Goal: Transaction & Acquisition: Purchase product/service

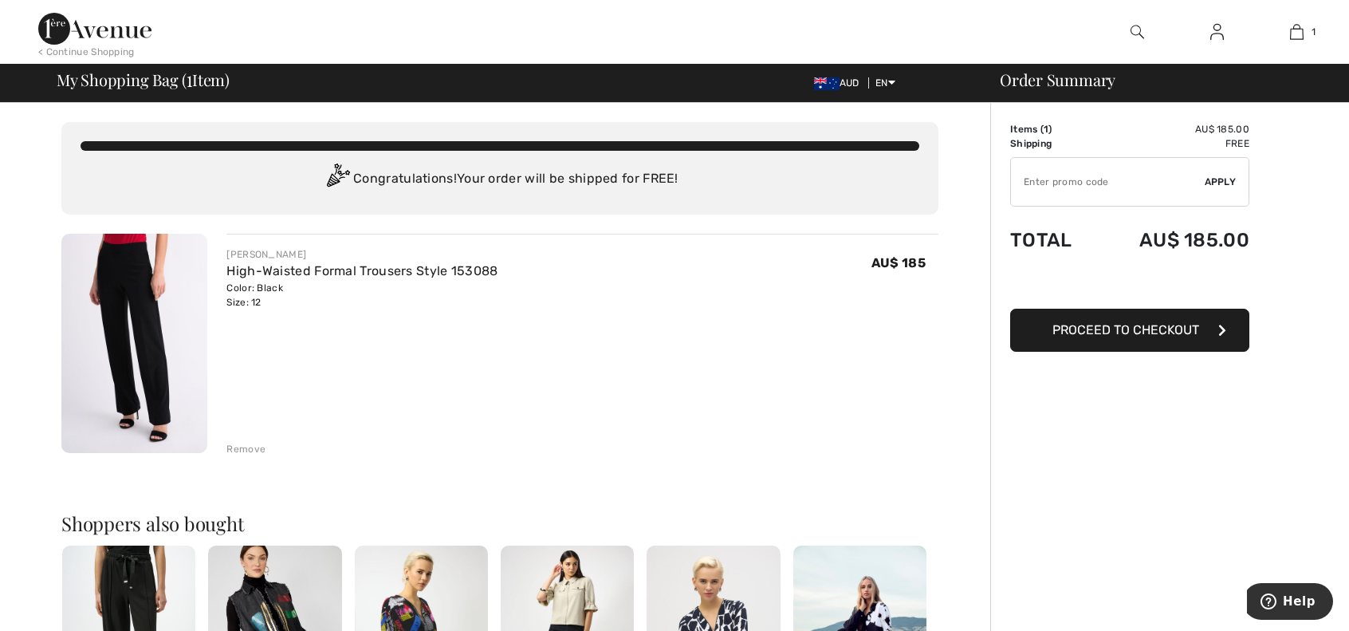
click at [243, 446] on div "Remove" at bounding box center [245, 449] width 39 height 14
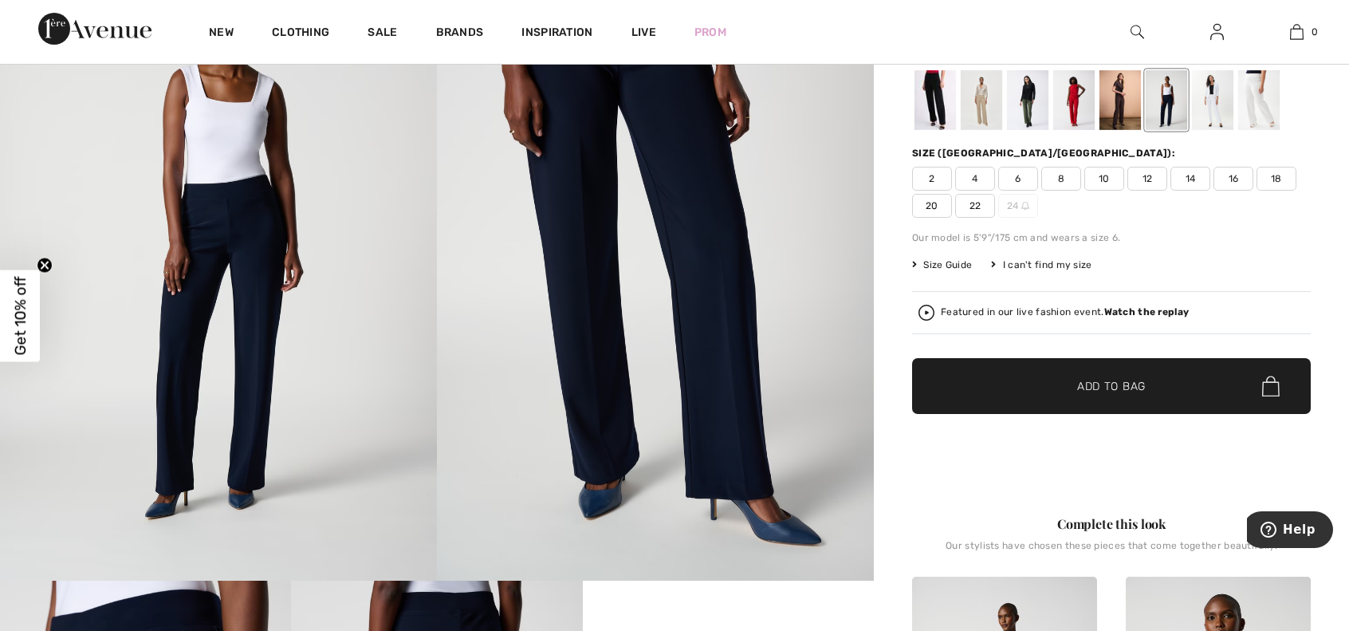
click at [925, 104] on div at bounding box center [934, 100] width 41 height 60
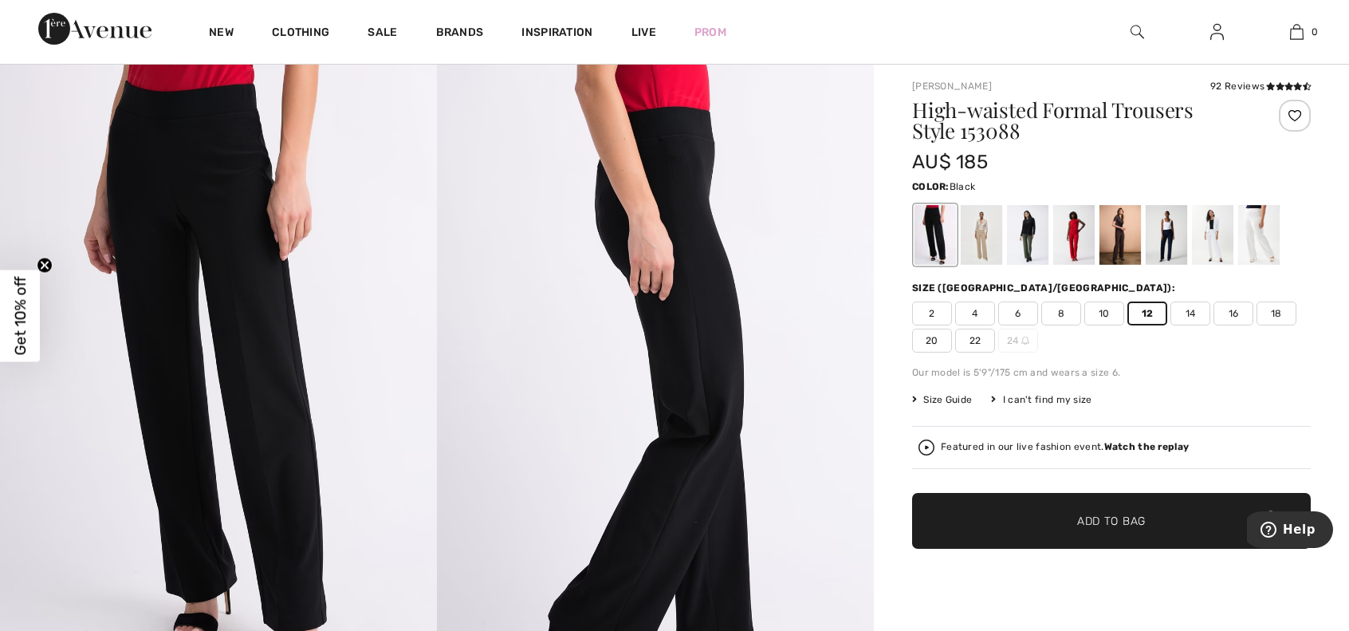
scroll to position [10, 0]
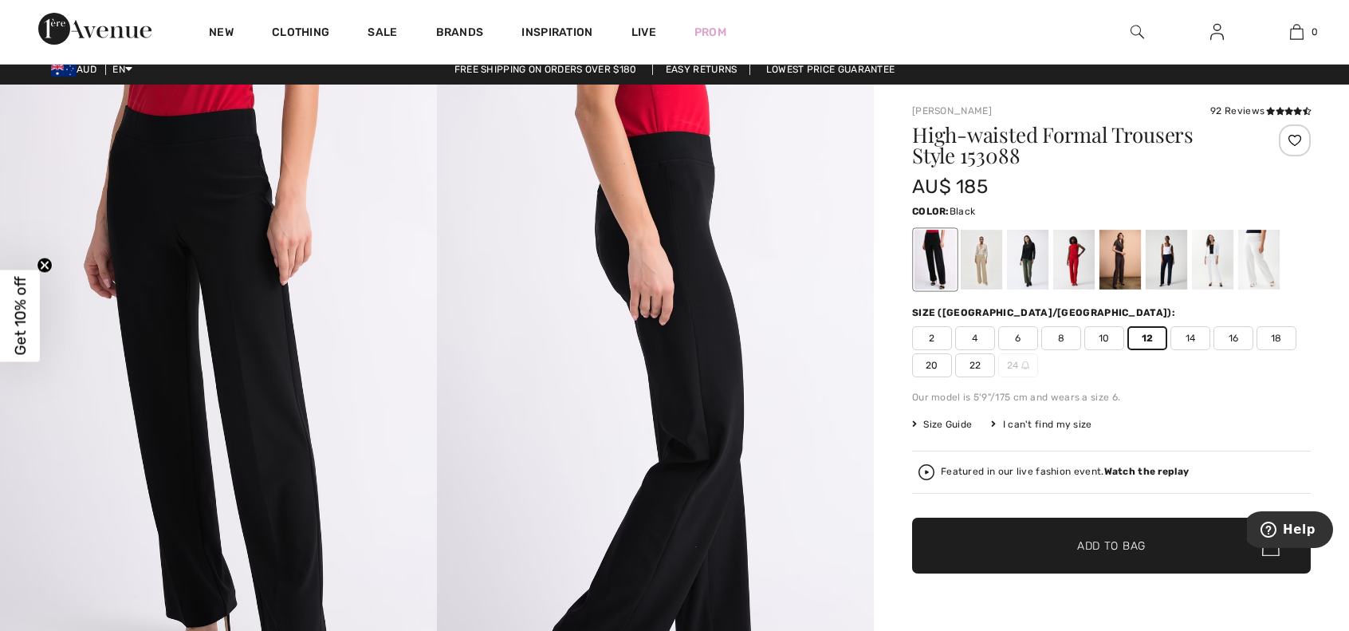
click at [1106, 335] on span "10" at bounding box center [1104, 338] width 40 height 24
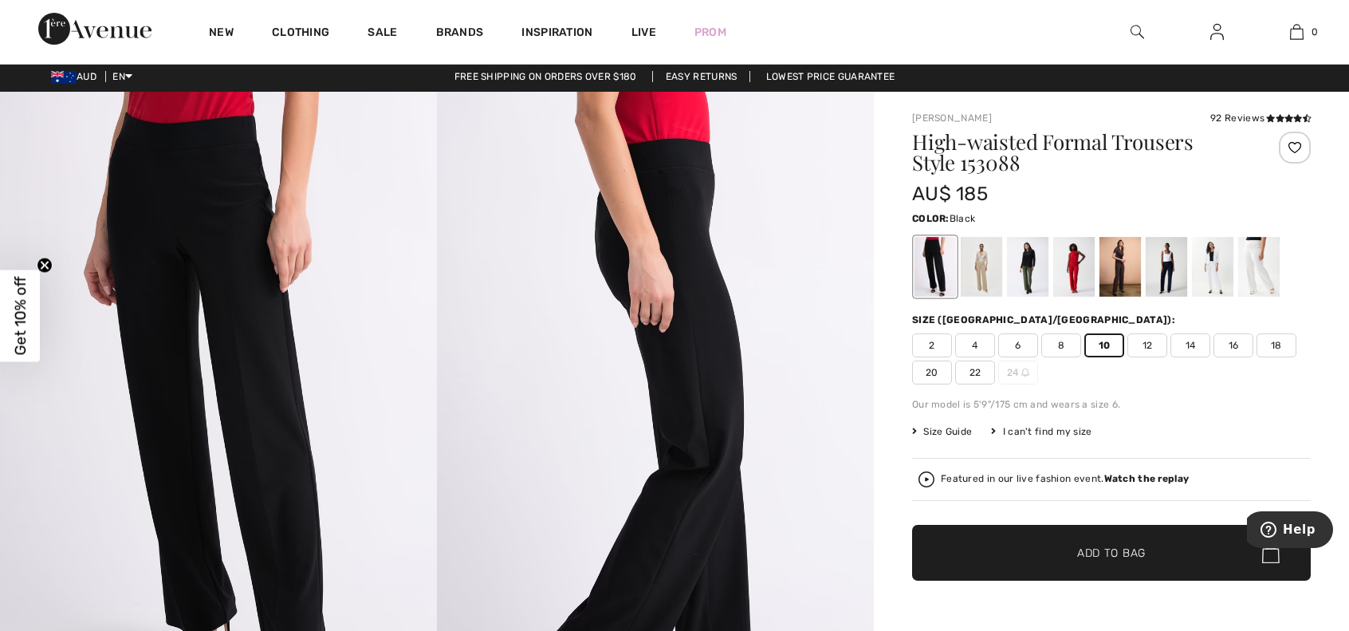
scroll to position [0, 0]
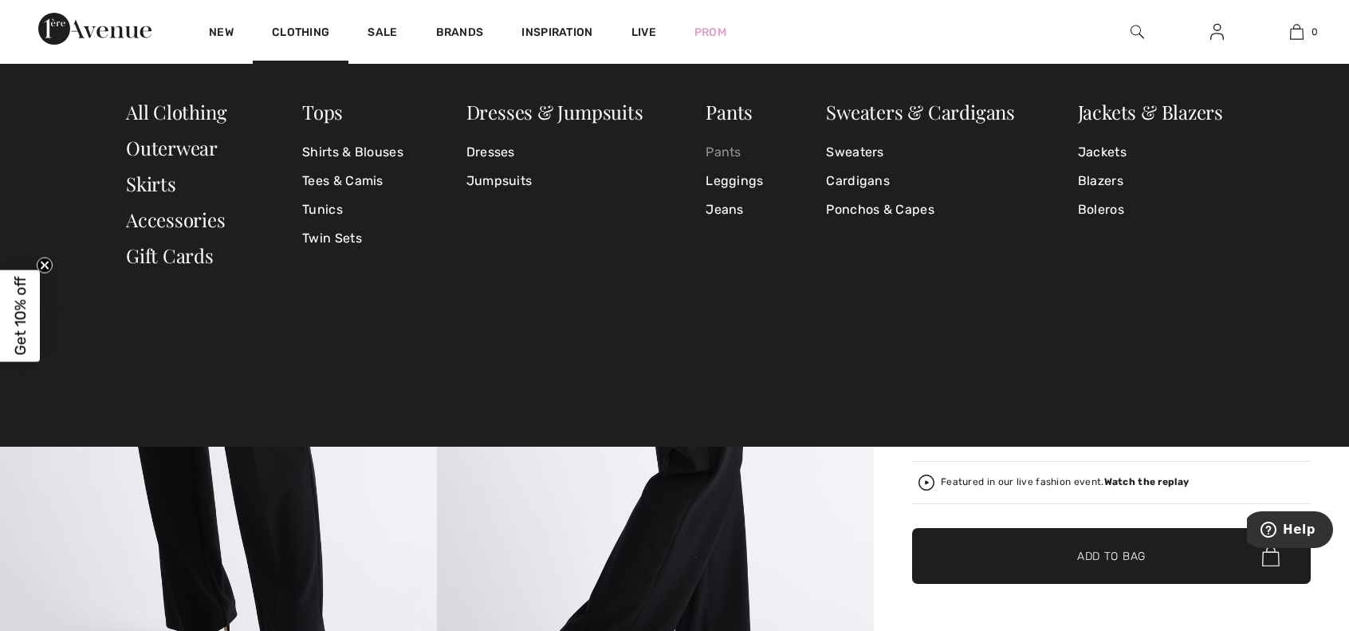
click at [723, 152] on link "Pants" at bounding box center [733, 152] width 57 height 29
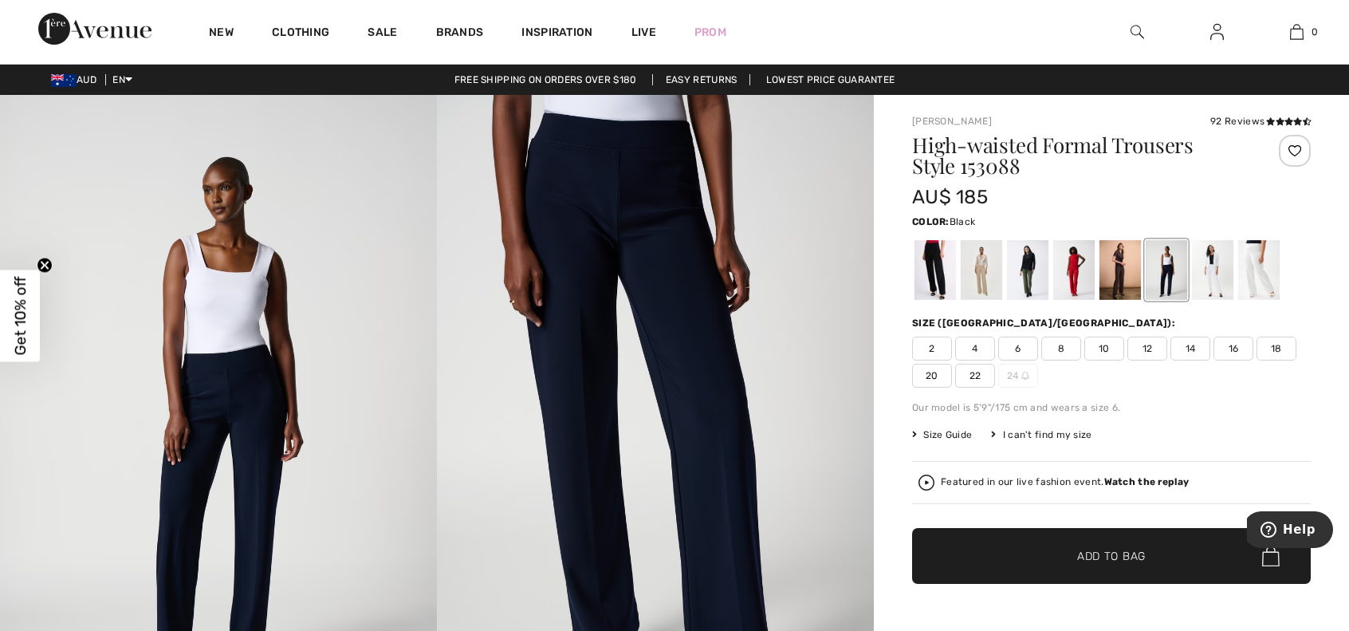
click at [928, 261] on div at bounding box center [934, 270] width 41 height 60
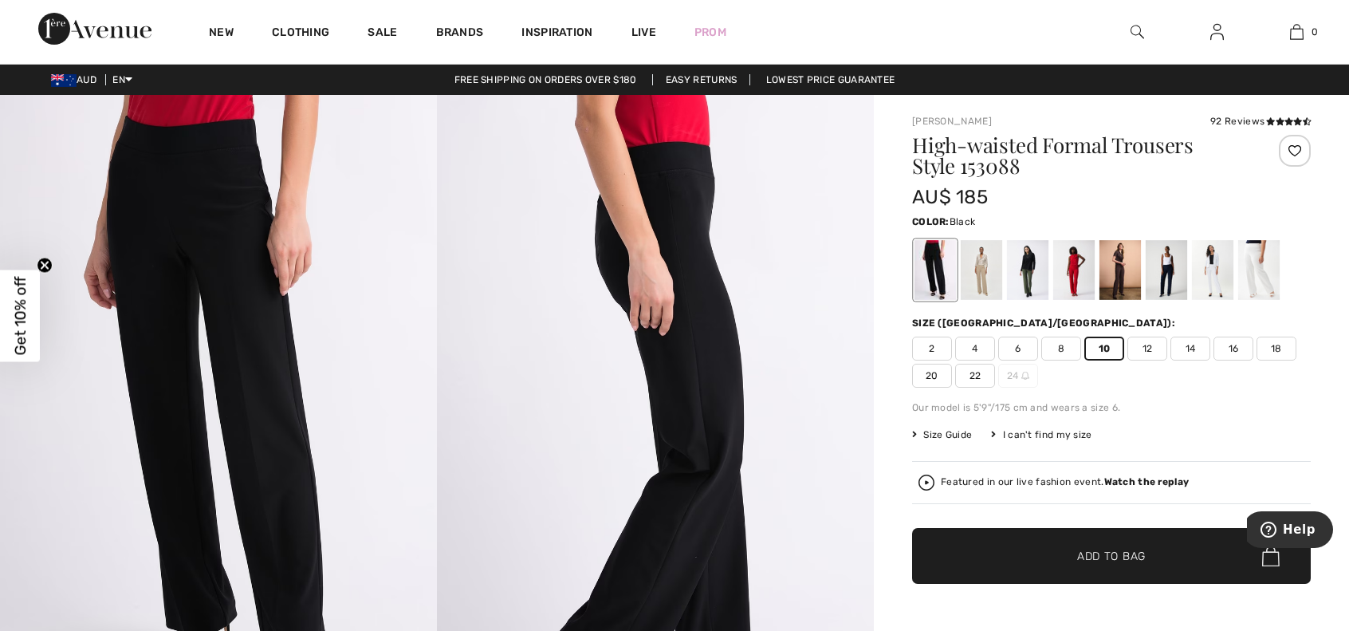
click at [1102, 348] on span "10" at bounding box center [1104, 348] width 40 height 24
click at [1113, 561] on span "Add to Bag" at bounding box center [1111, 556] width 69 height 17
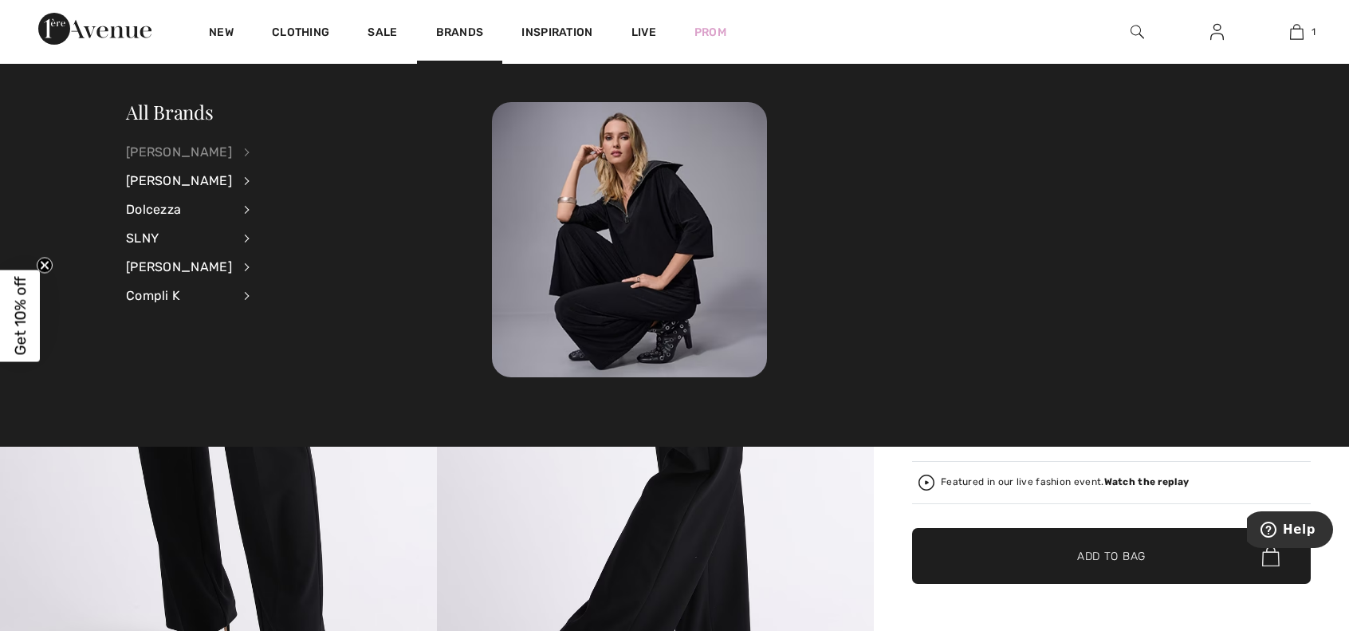
click at [204, 154] on div "[PERSON_NAME]" at bounding box center [179, 152] width 106 height 29
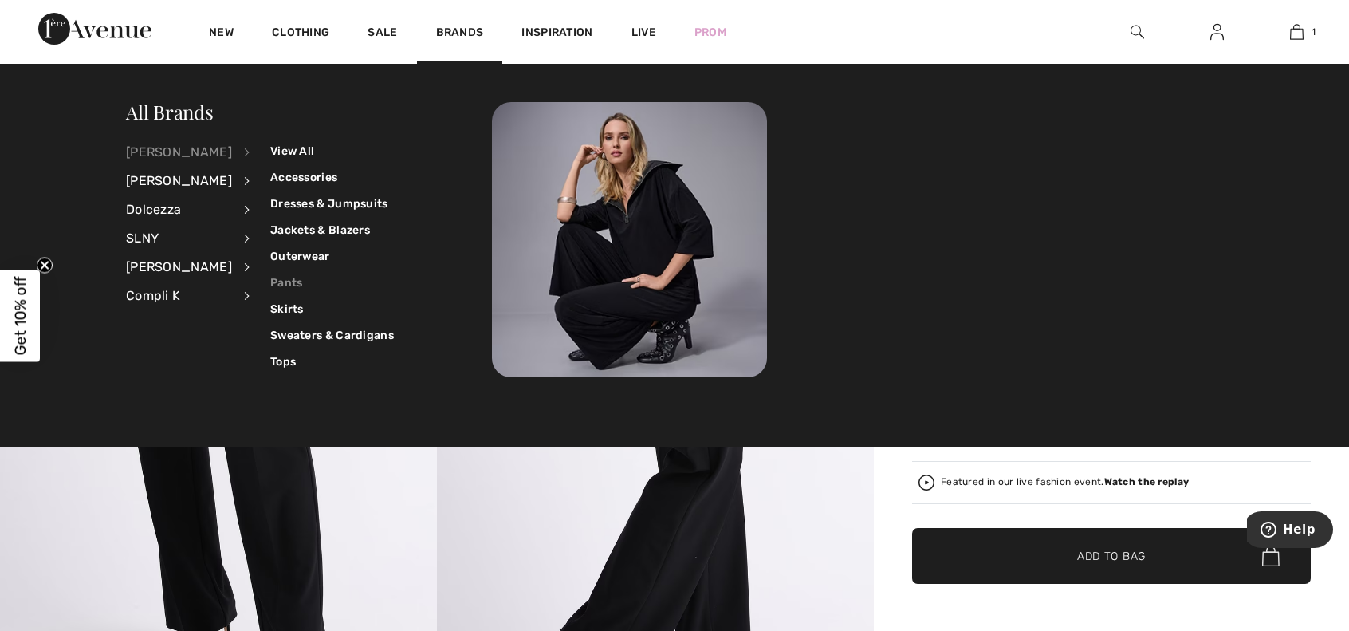
click at [277, 281] on link "Pants" at bounding box center [332, 282] width 124 height 26
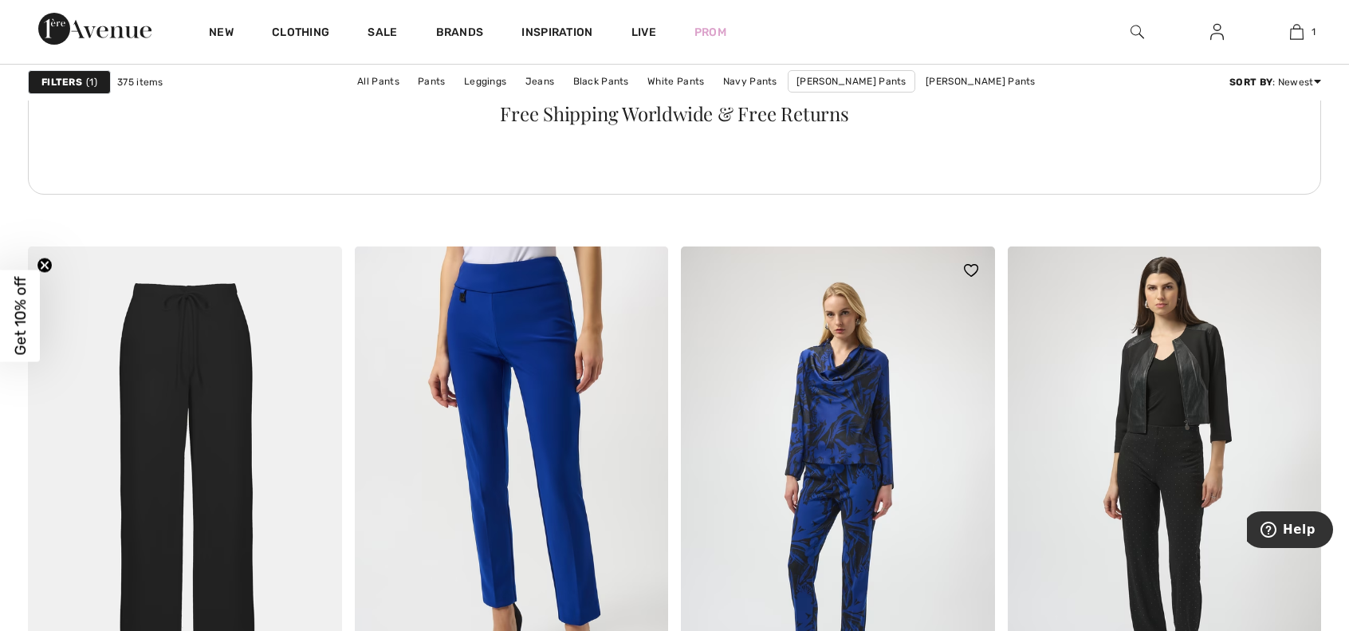
scroll to position [2471, 0]
